Goal: Find specific page/section: Find specific page/section

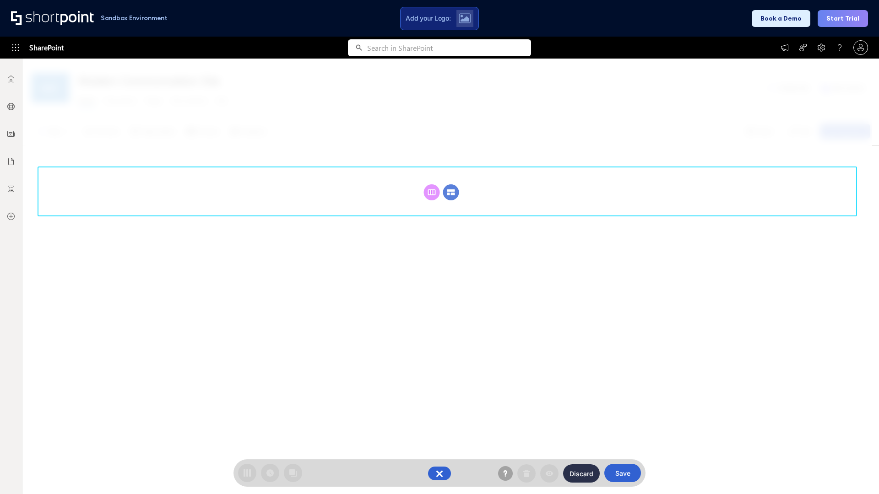
click at [451, 184] on circle at bounding box center [451, 192] width 16 height 16
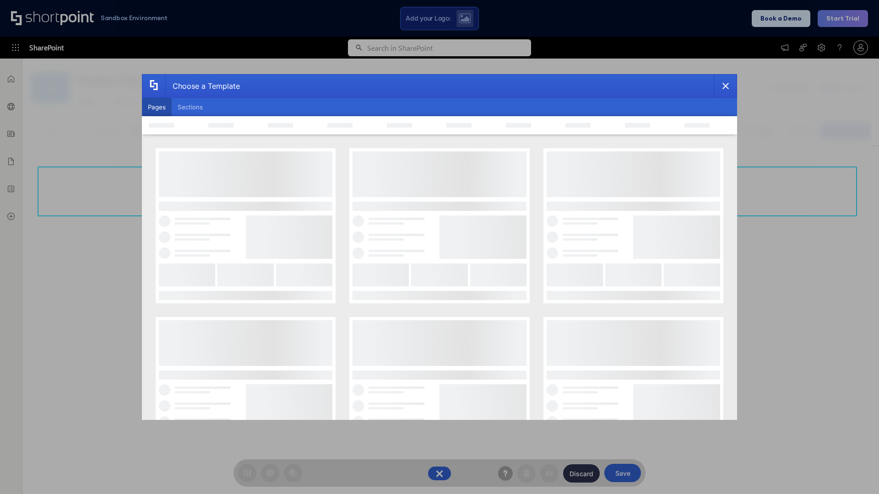
scroll to position [125, 0]
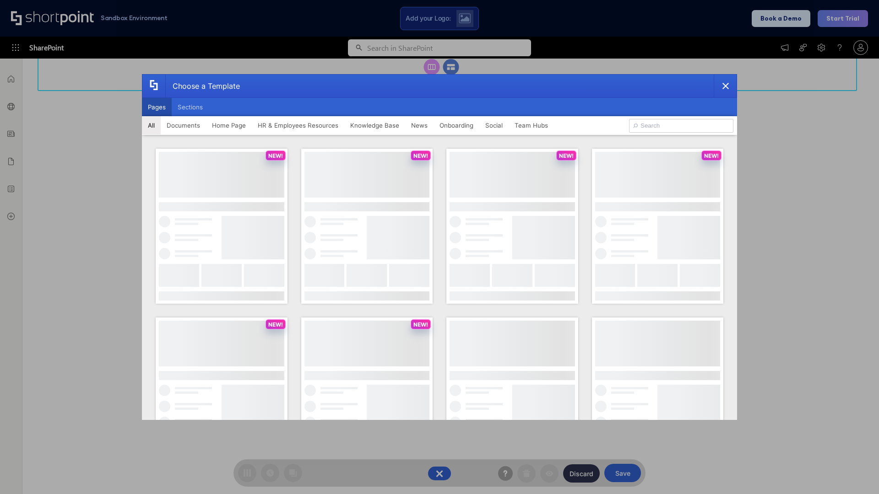
click at [157, 107] on button "Pages" at bounding box center [157, 107] width 30 height 18
type input "Intranet Layout 2"
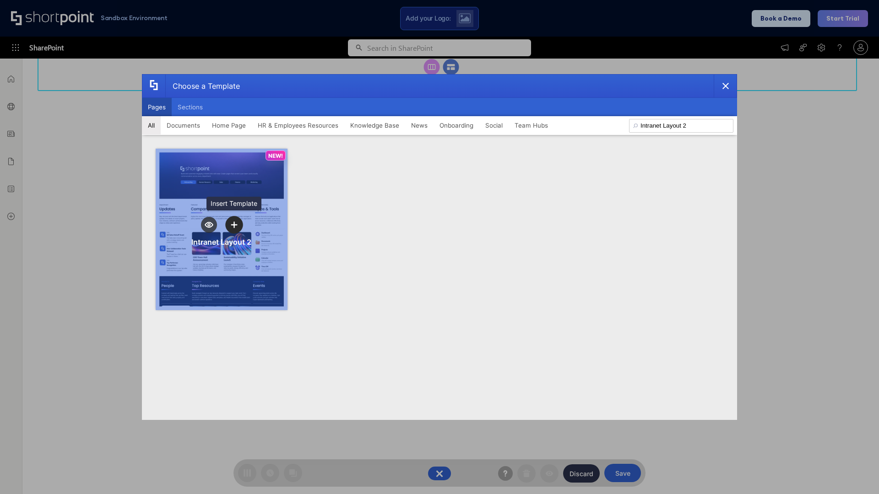
click at [234, 225] on icon "template selector" at bounding box center [234, 225] width 6 height 6
